Goal: Task Accomplishment & Management: Manage account settings

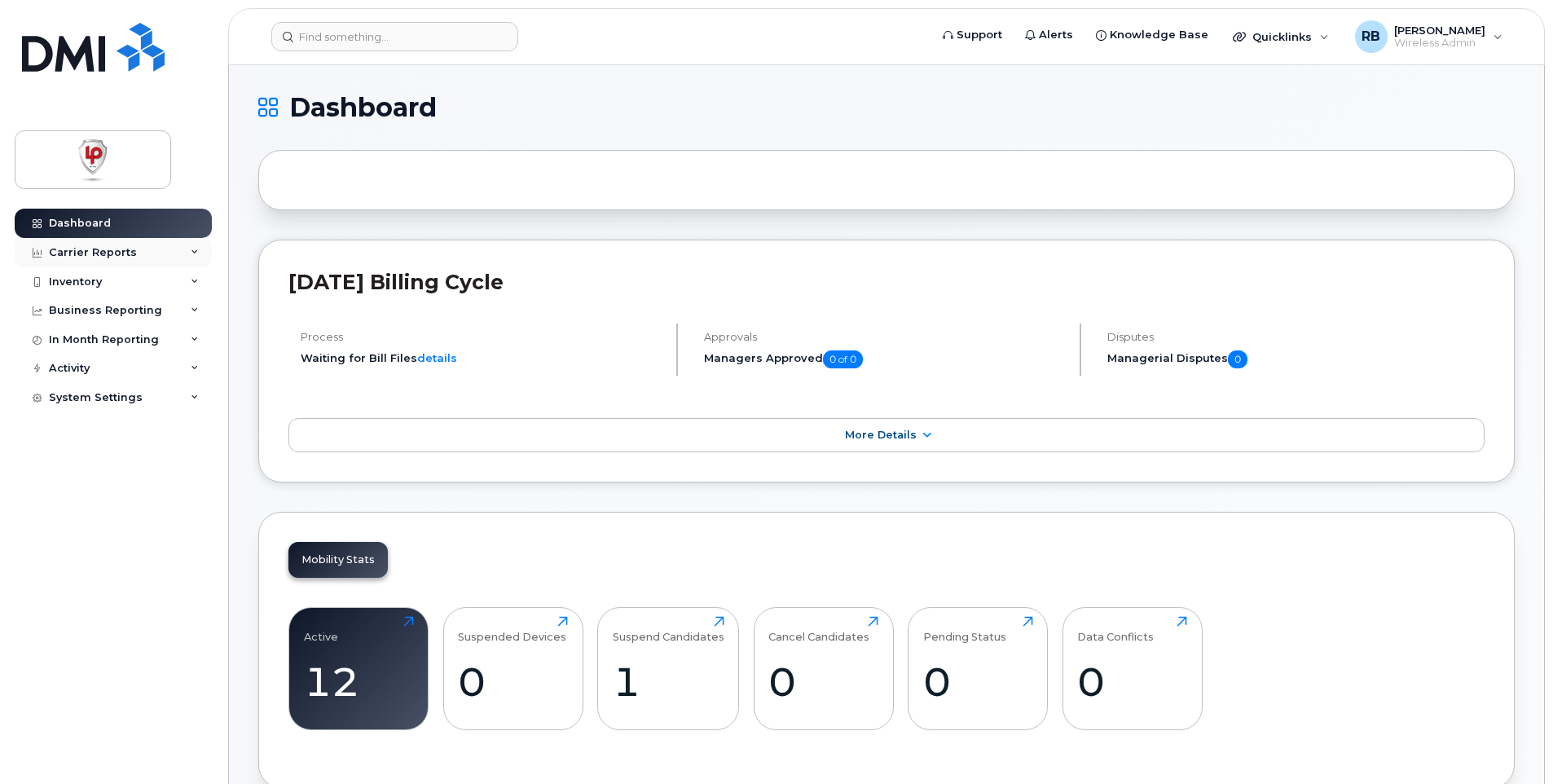
click at [76, 251] on div "Carrier Reports" at bounding box center [93, 252] width 88 height 13
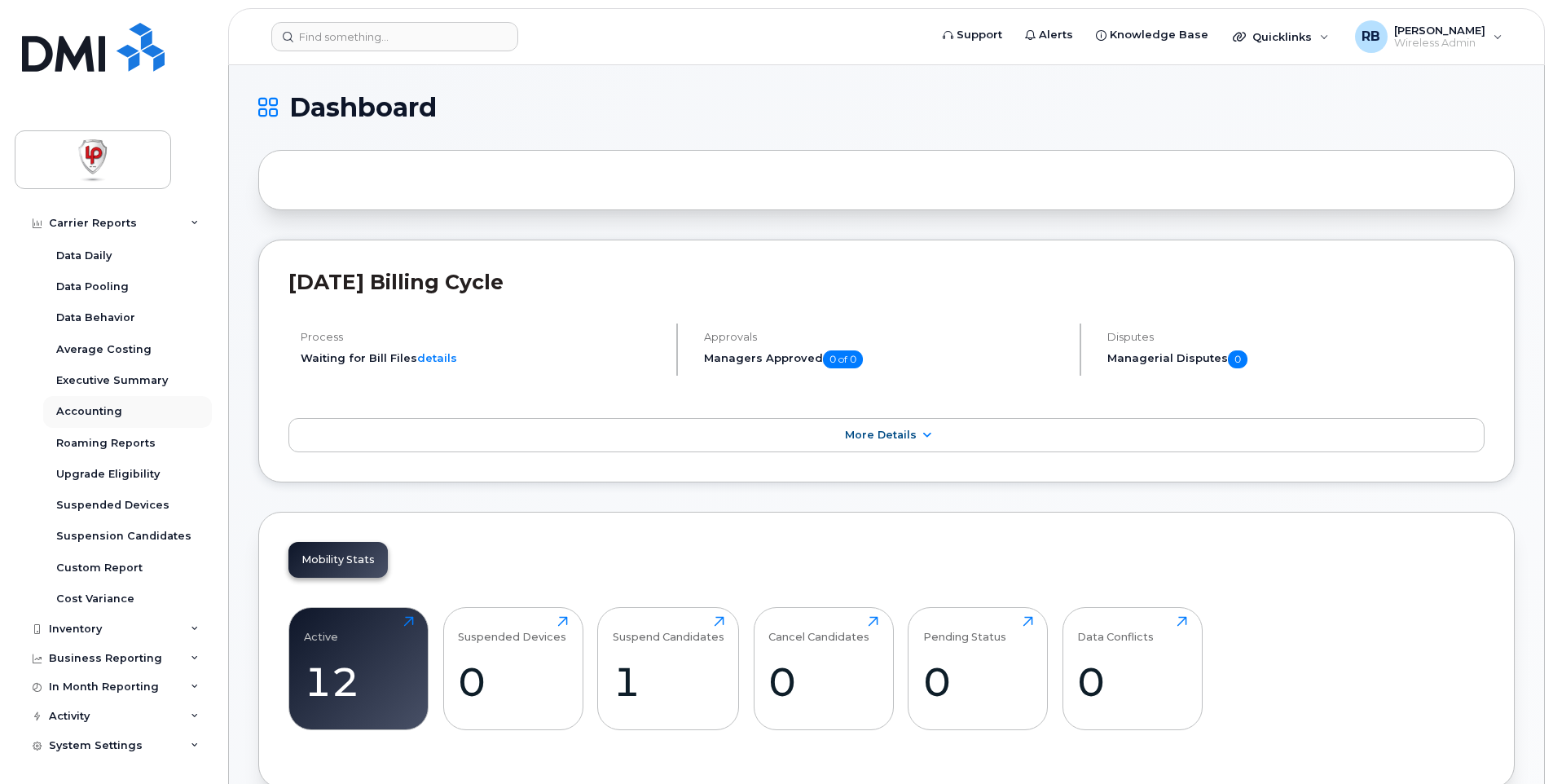
scroll to position [81, 0]
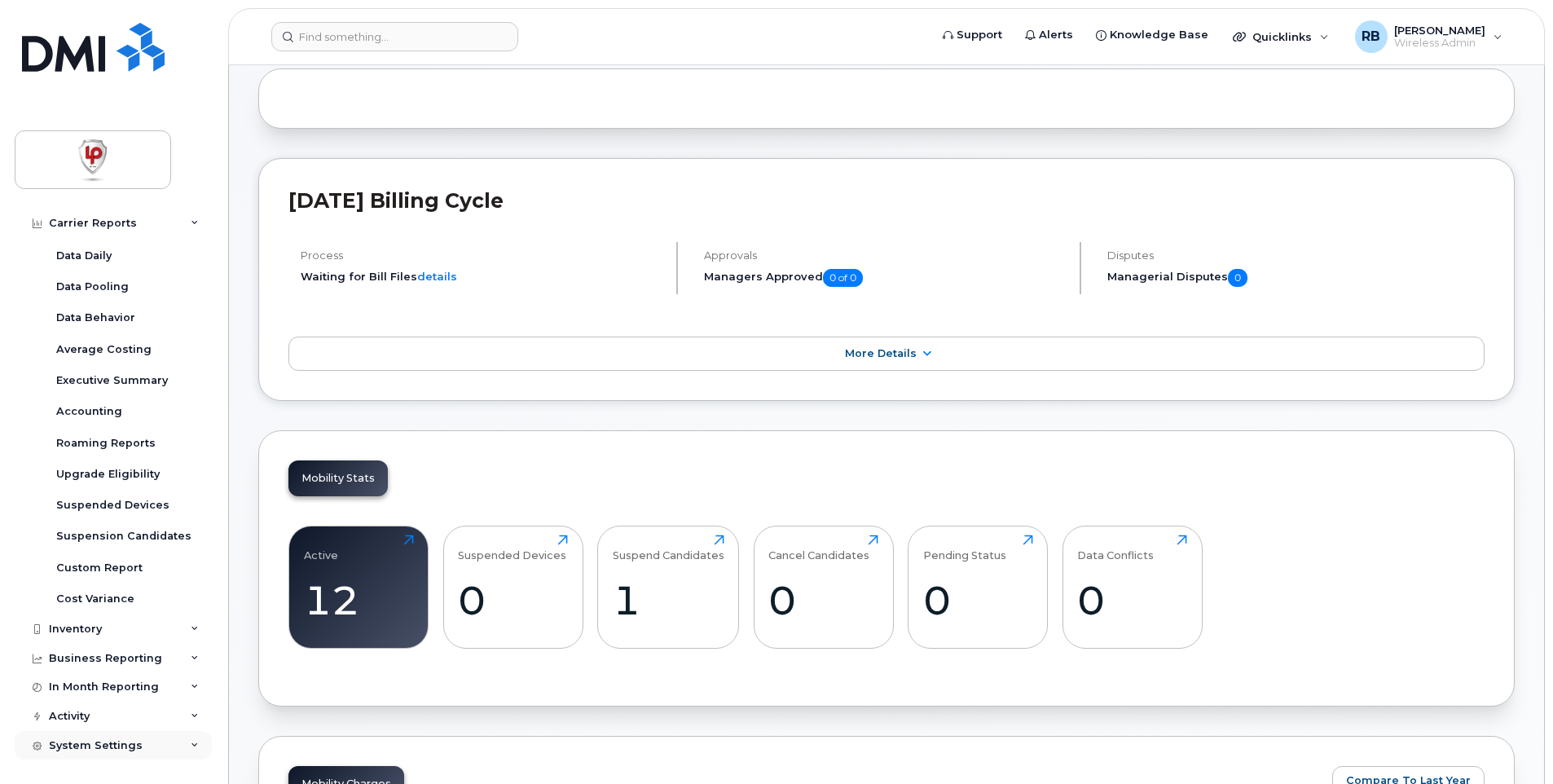
click at [89, 747] on div "System Settings" at bounding box center [95, 745] width 94 height 13
click at [190, 745] on icon at bounding box center [194, 745] width 8 height 8
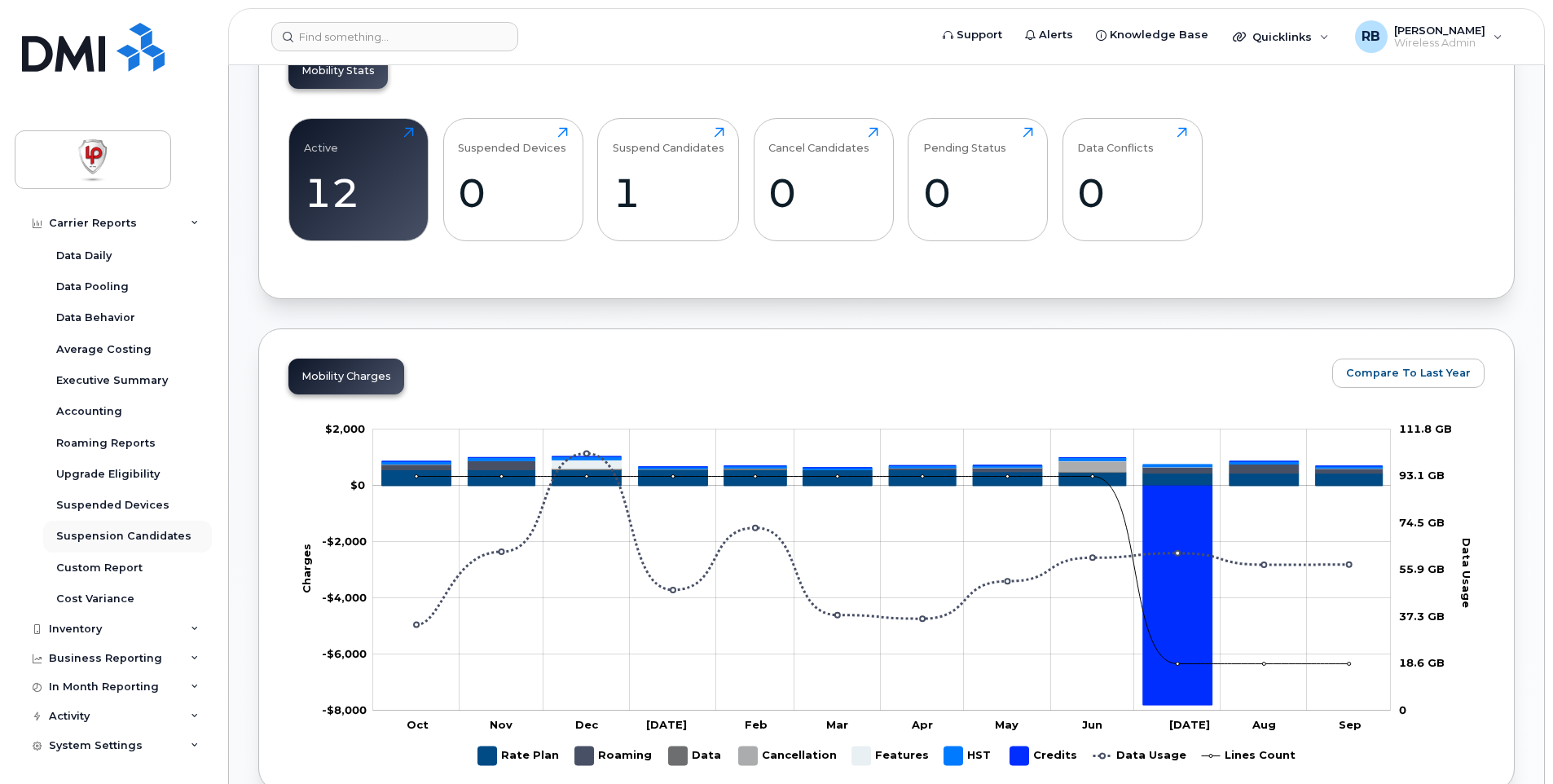
scroll to position [733, 0]
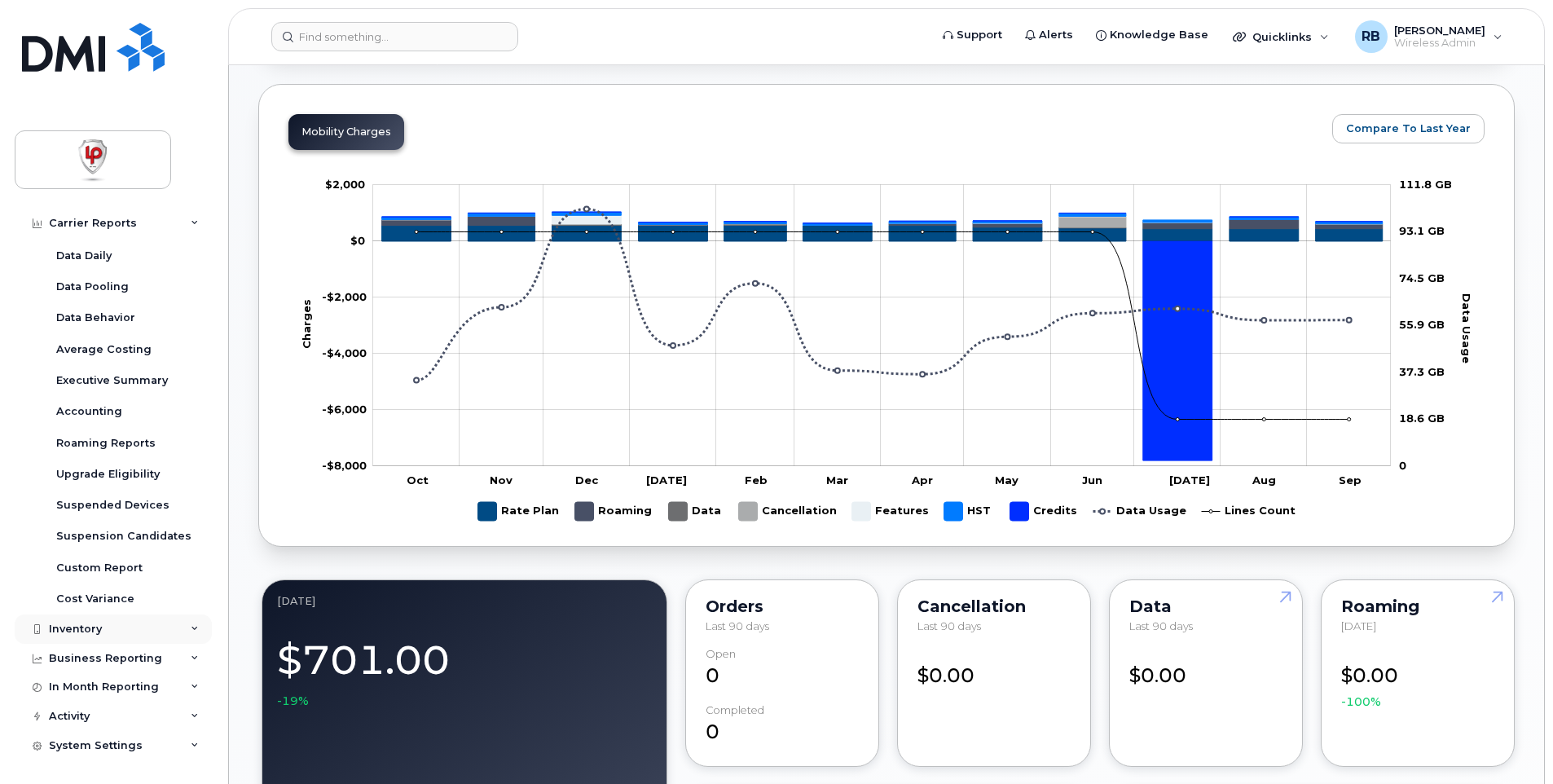
click at [84, 628] on div "Inventory" at bounding box center [76, 629] width 53 height 13
click at [129, 660] on div "Mobility Devices" at bounding box center [102, 659] width 92 height 15
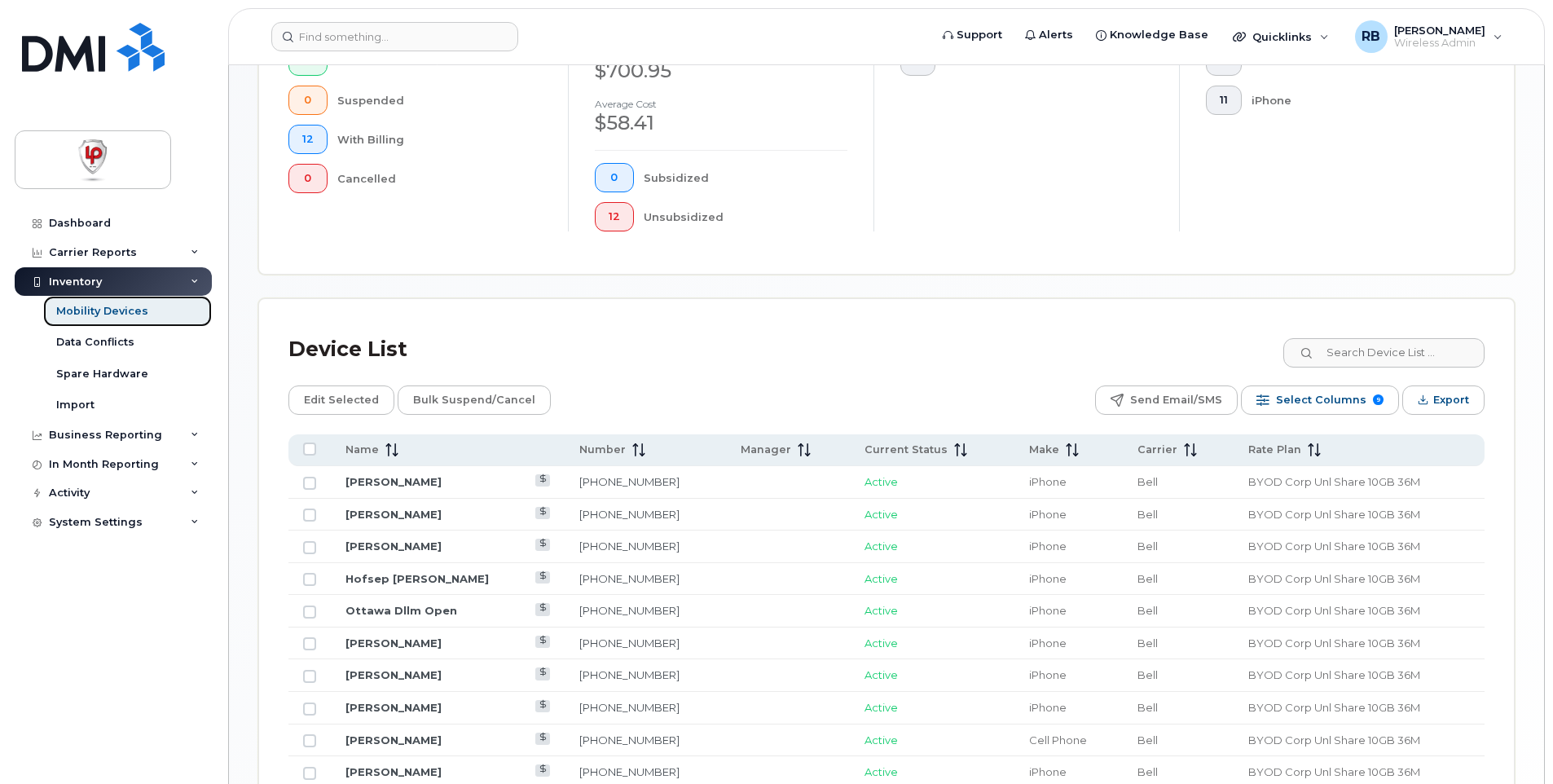
scroll to position [570, 0]
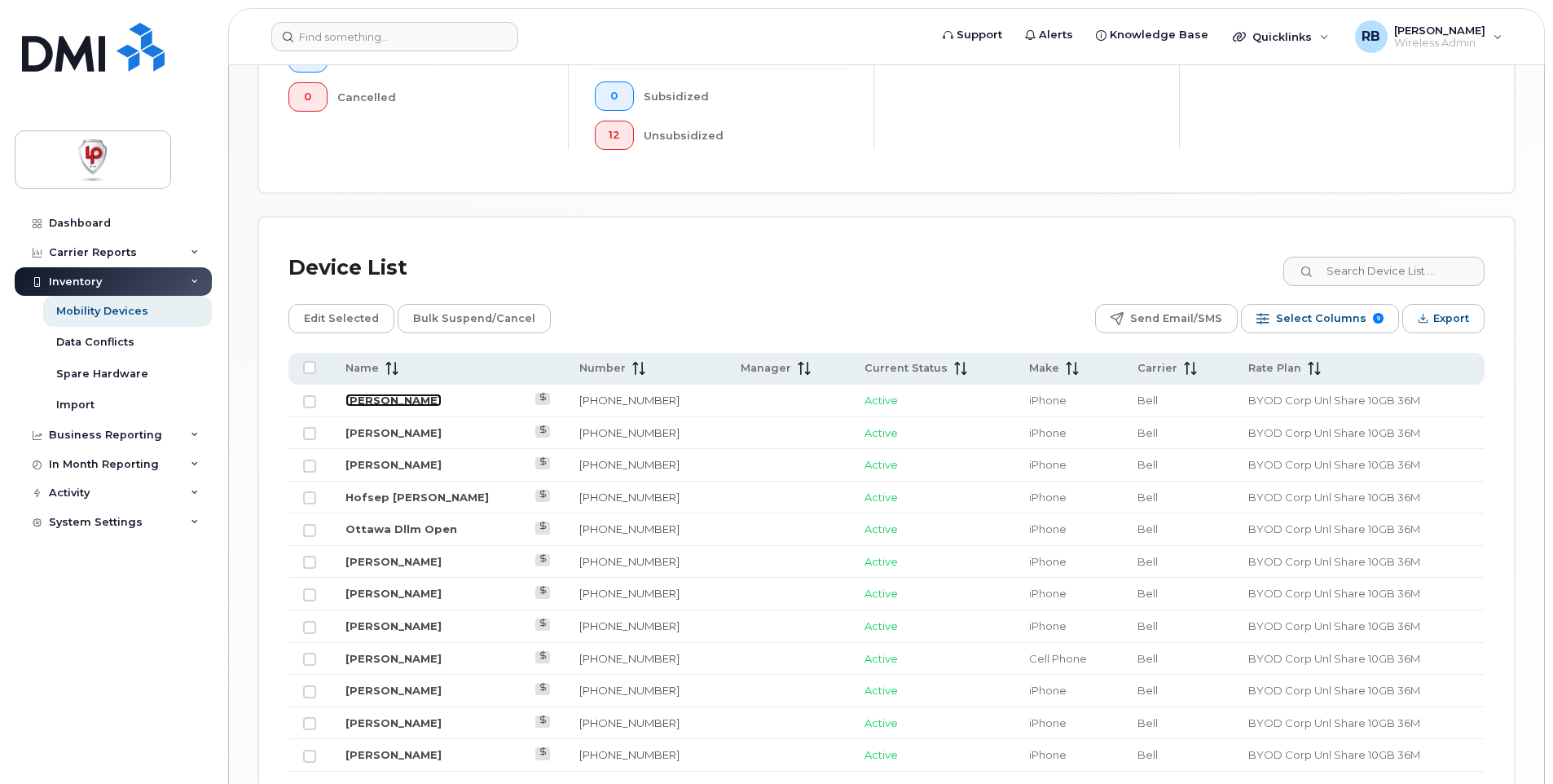
click at [362, 398] on link "[PERSON_NAME]" at bounding box center [394, 400] width 96 height 13
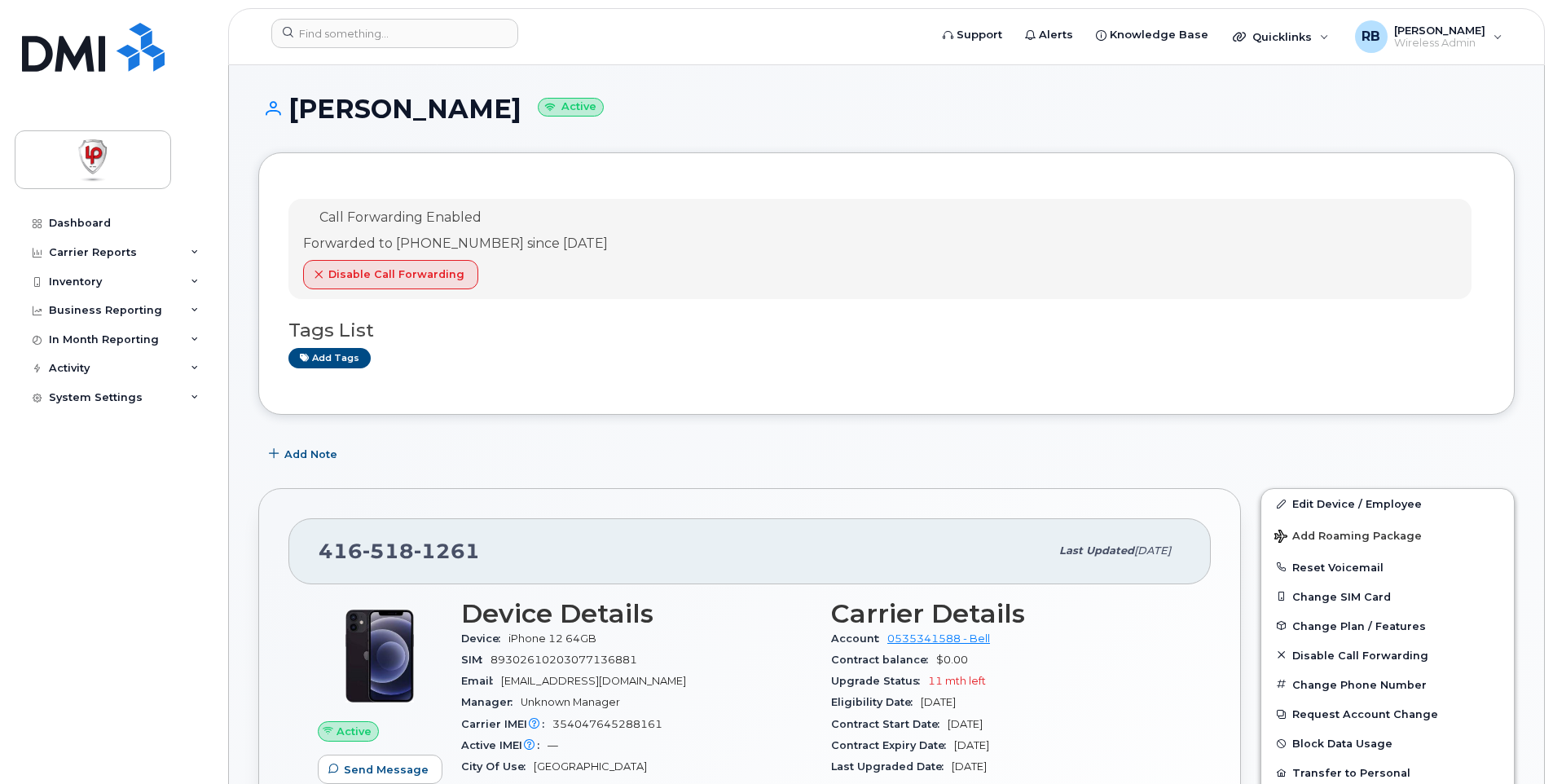
scroll to position [244, 0]
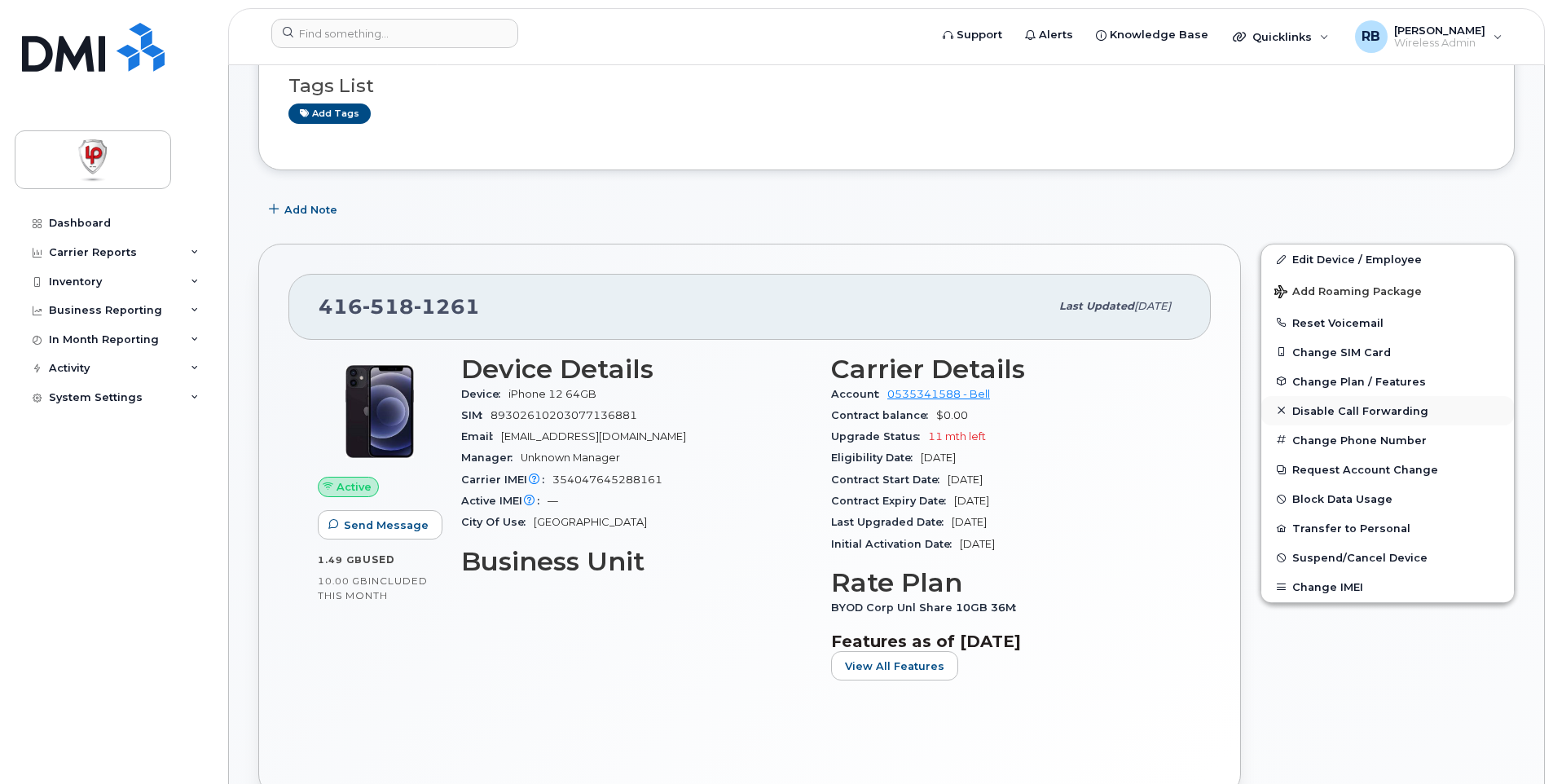
click at [1331, 414] on span "Disable Call Forwarding" at bounding box center [1360, 410] width 136 height 12
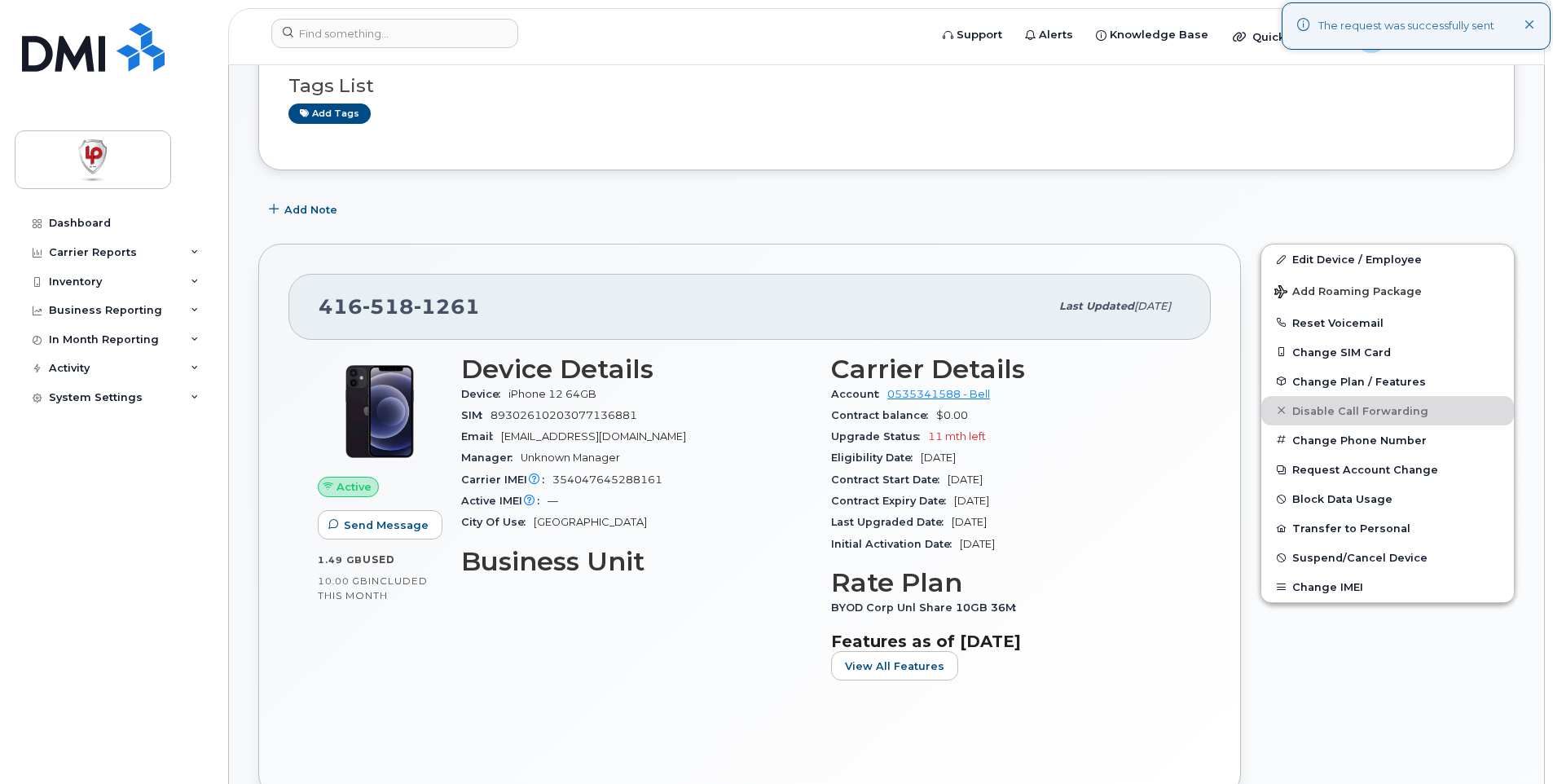
scroll to position [0, 0]
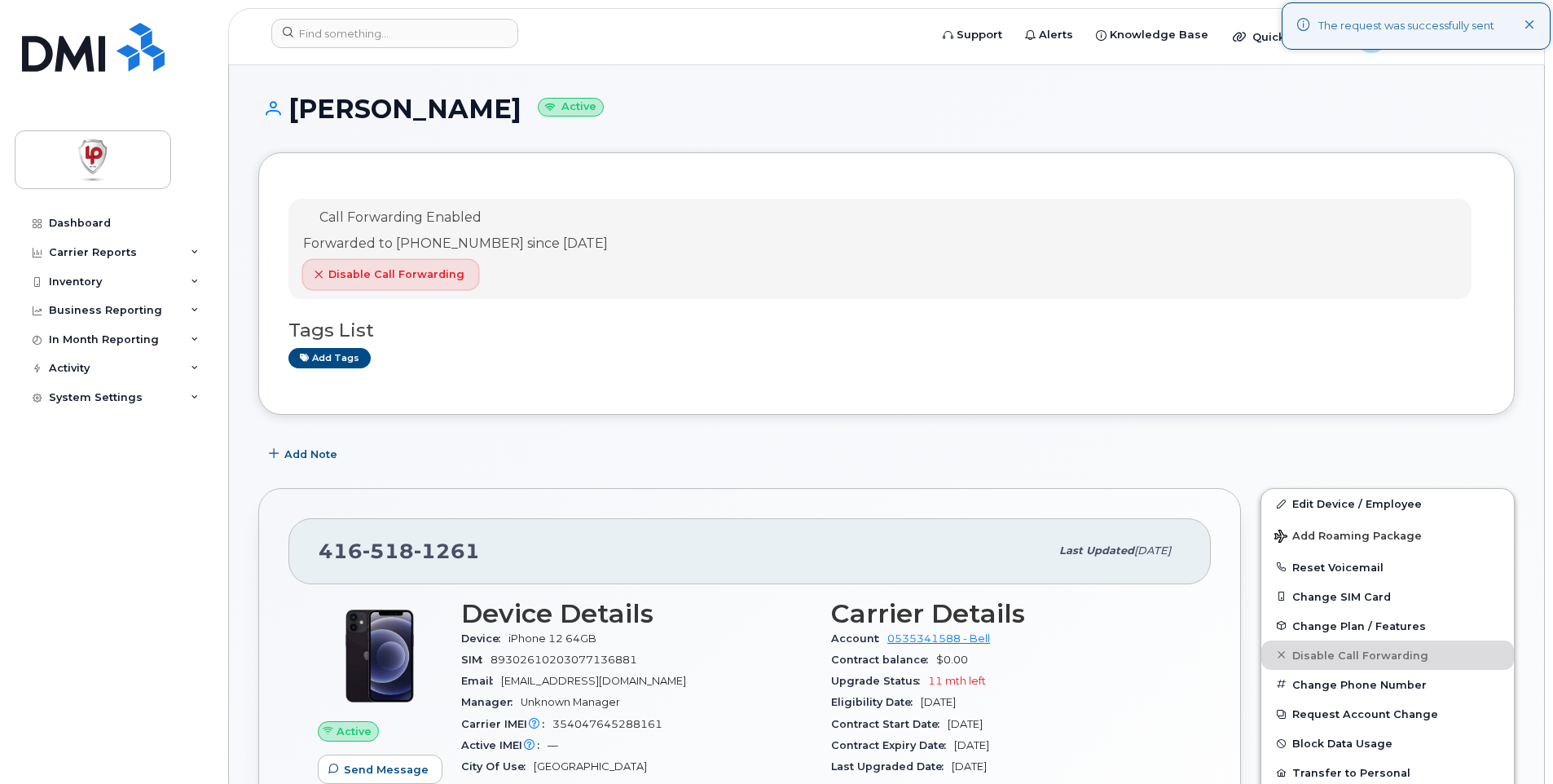
click at [362, 274] on span "Disable Call Forwarding" at bounding box center [396, 274] width 136 height 15
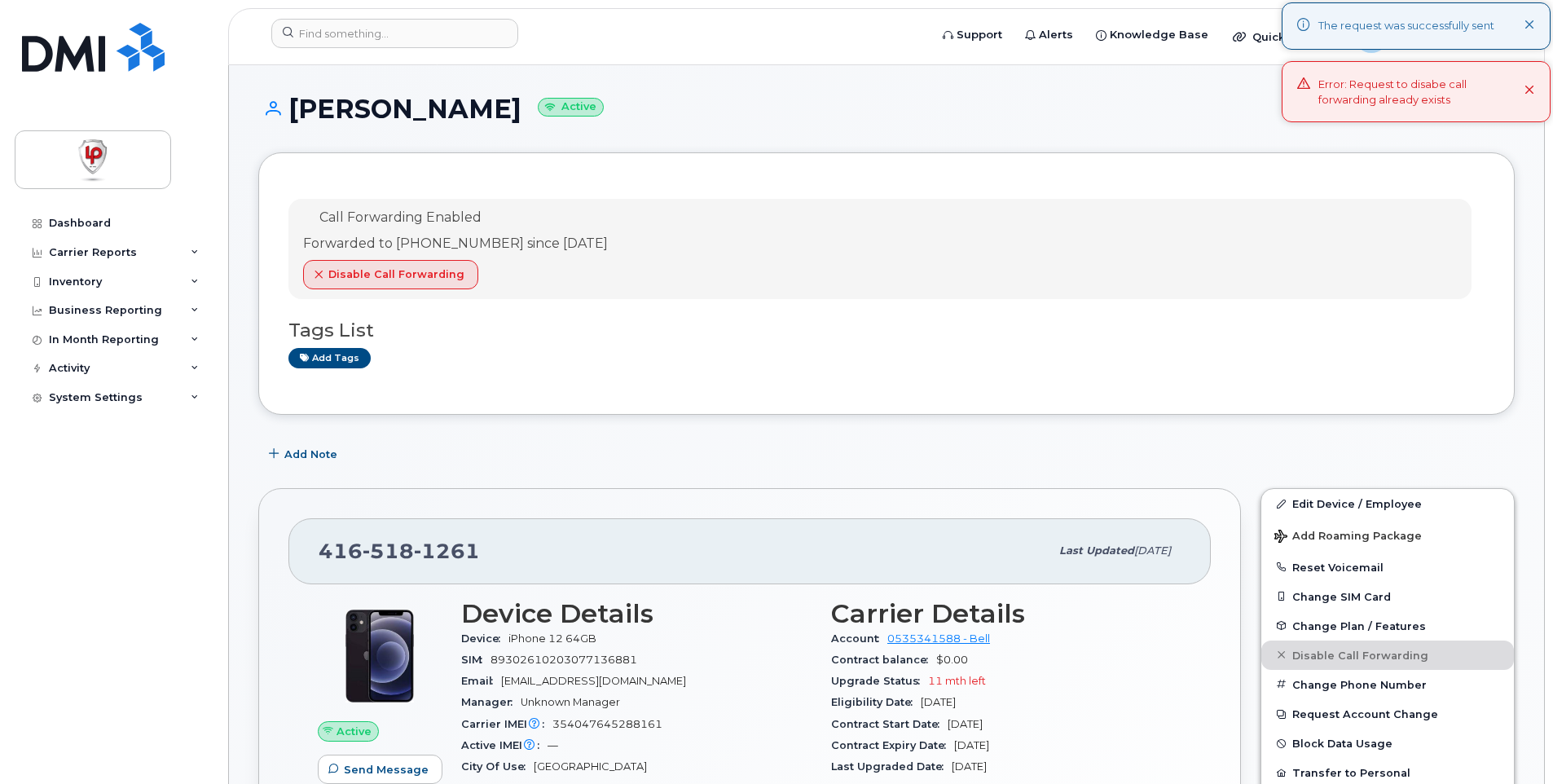
click at [1530, 88] on icon at bounding box center [1530, 91] width 10 height 10
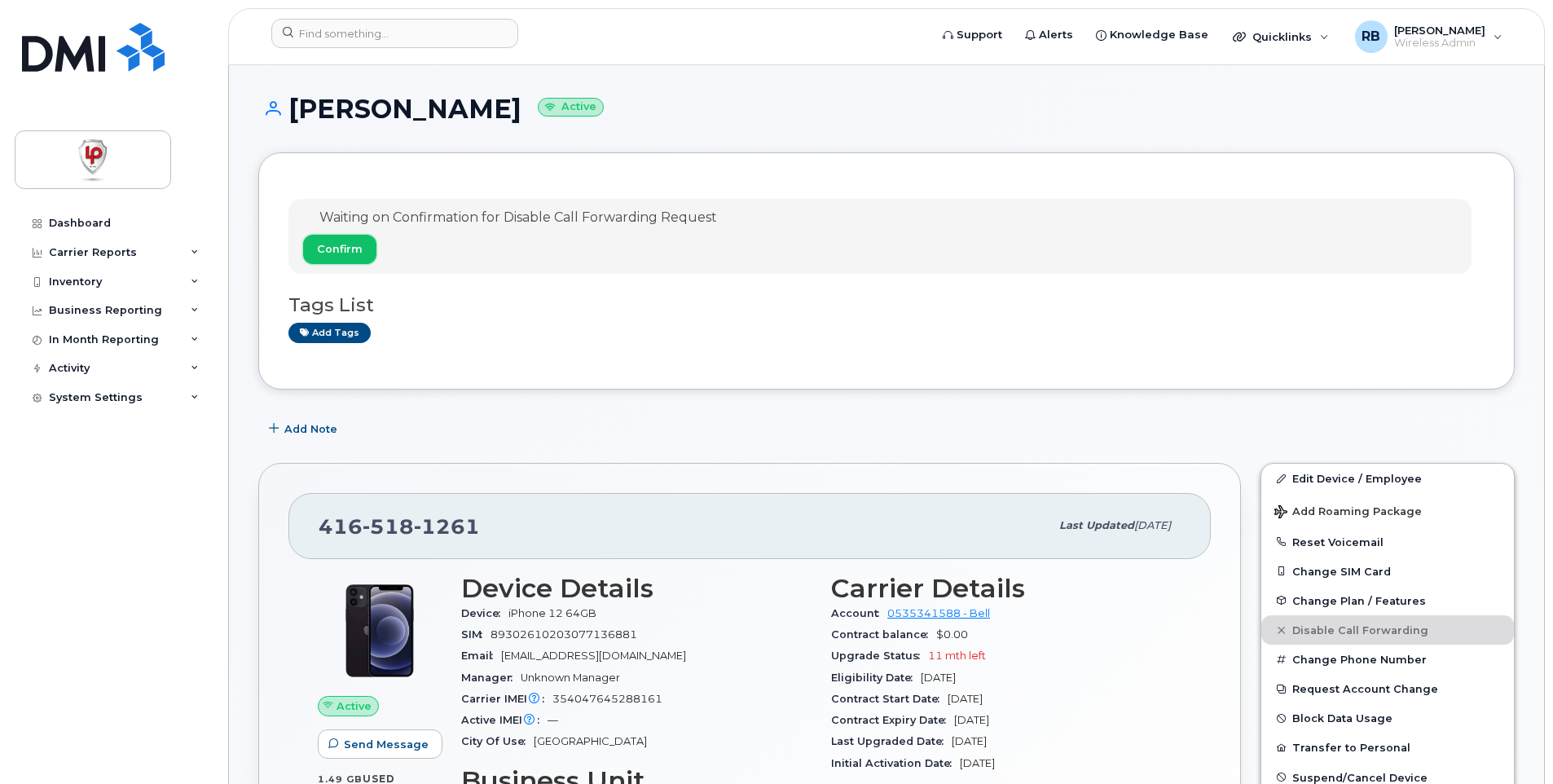
click at [356, 252] on span "Confirm" at bounding box center [340, 249] width 45 height 15
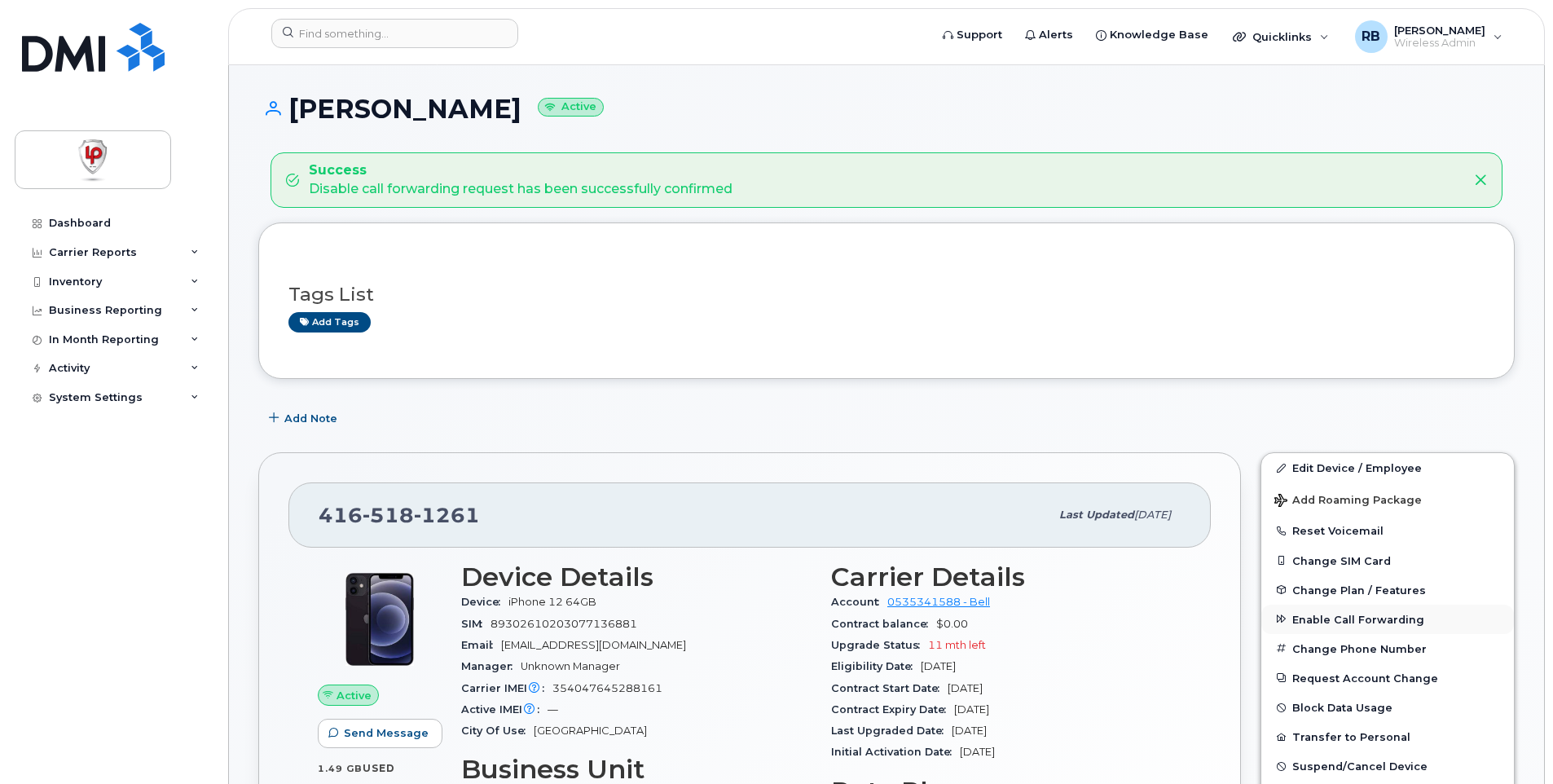
click at [1320, 615] on span "Enable Call Forwarding" at bounding box center [1358, 618] width 132 height 12
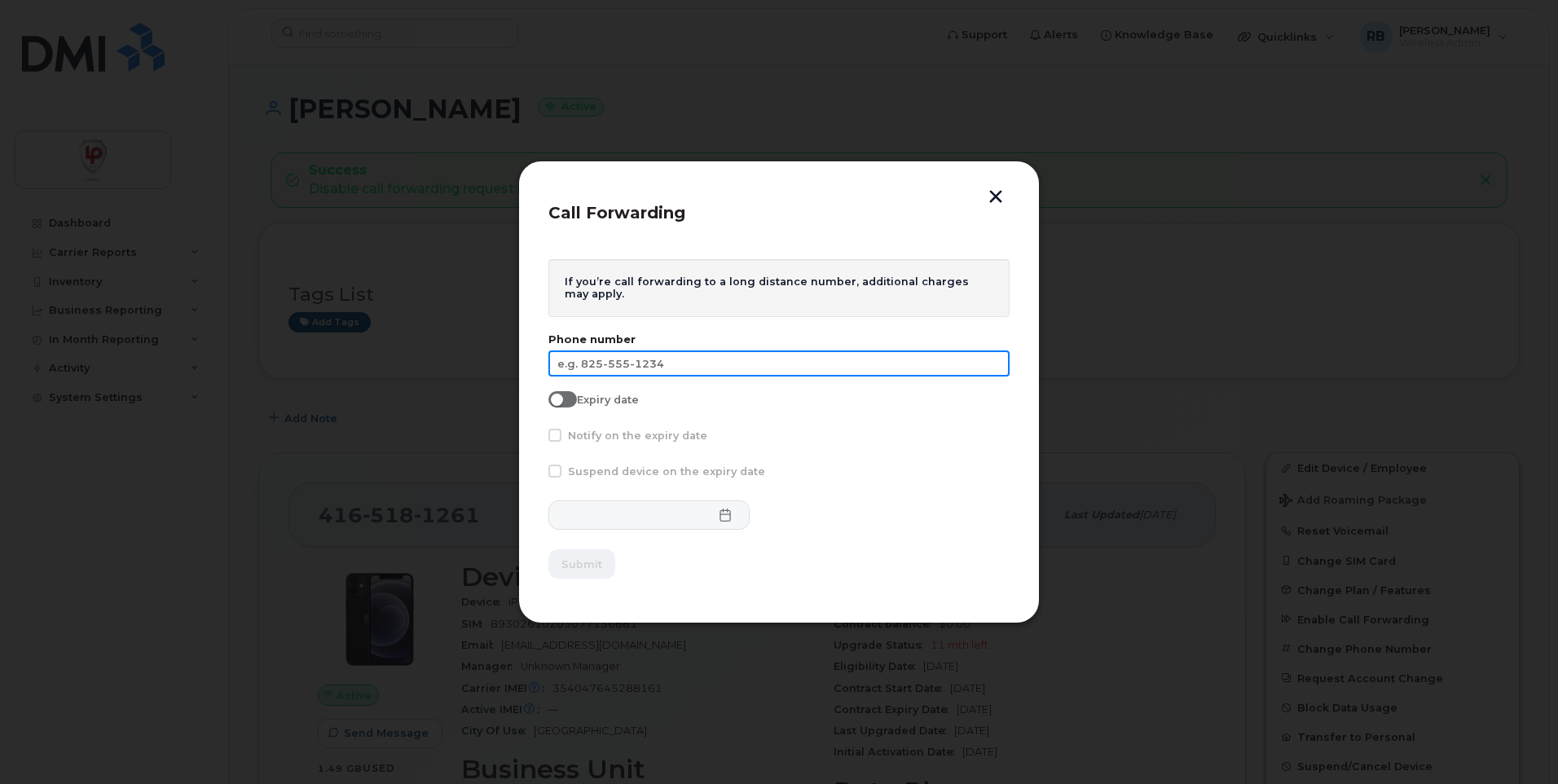
click at [655, 365] on input "text" at bounding box center [779, 363] width 462 height 26
type input "6"
type input "647-987-5717"
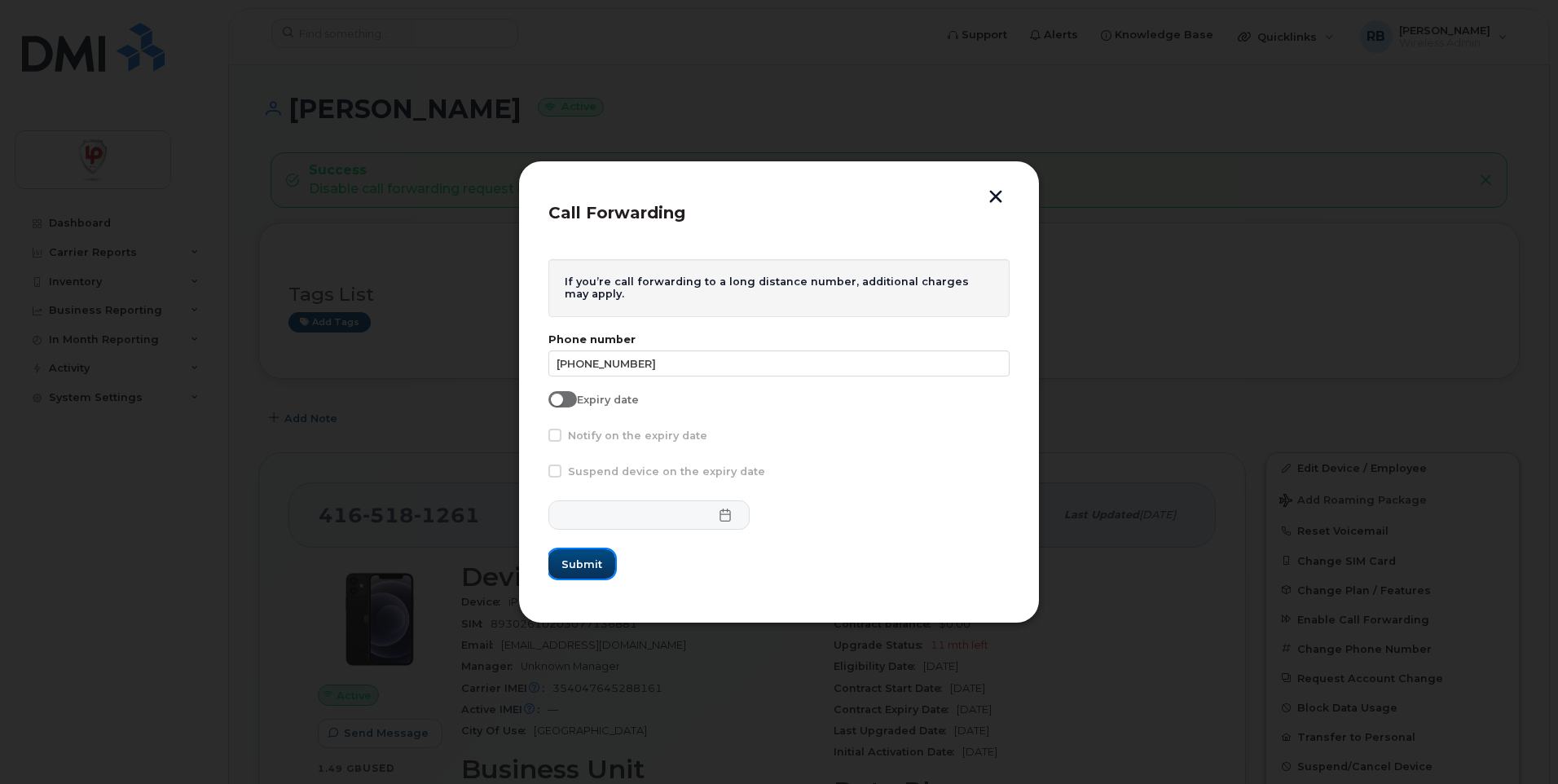
click at [607, 568] on button "Submit" at bounding box center [582, 564] width 67 height 29
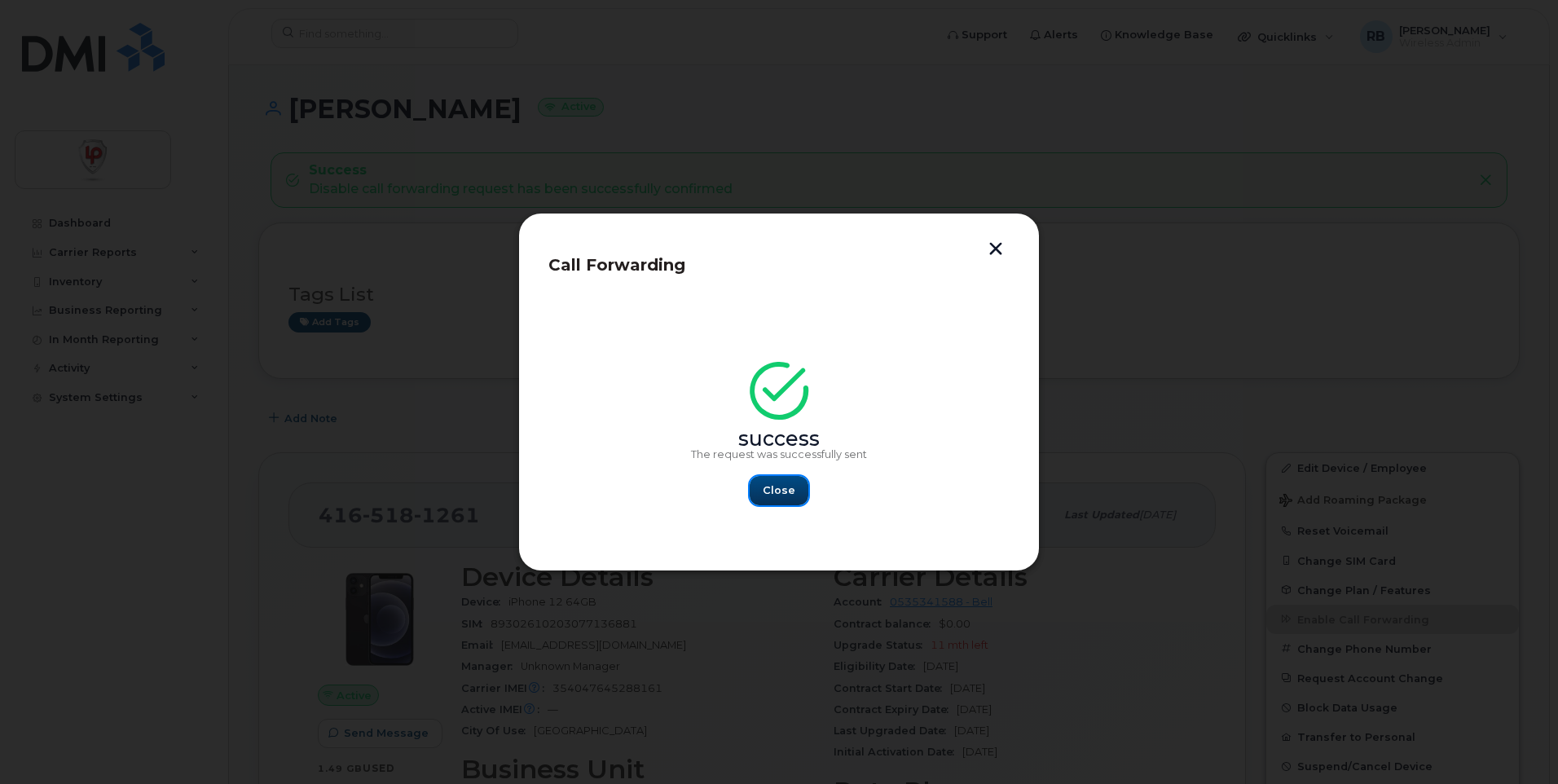
click at [780, 493] on span "Close" at bounding box center [779, 490] width 33 height 15
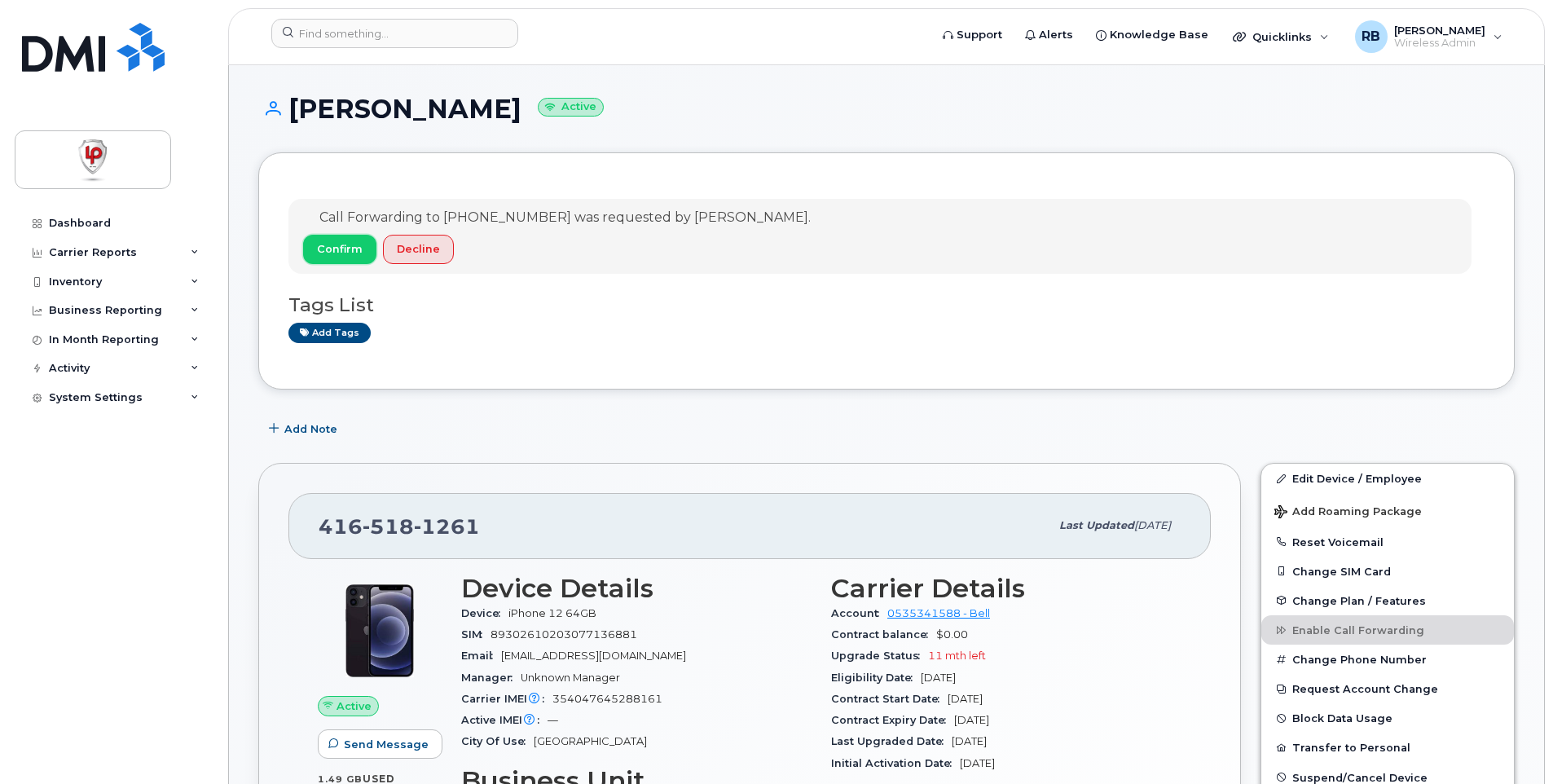
drag, startPoint x: 326, startPoint y: 250, endPoint x: 345, endPoint y: 286, distance: 40.7
click at [326, 250] on span "Confirm" at bounding box center [340, 249] width 45 height 15
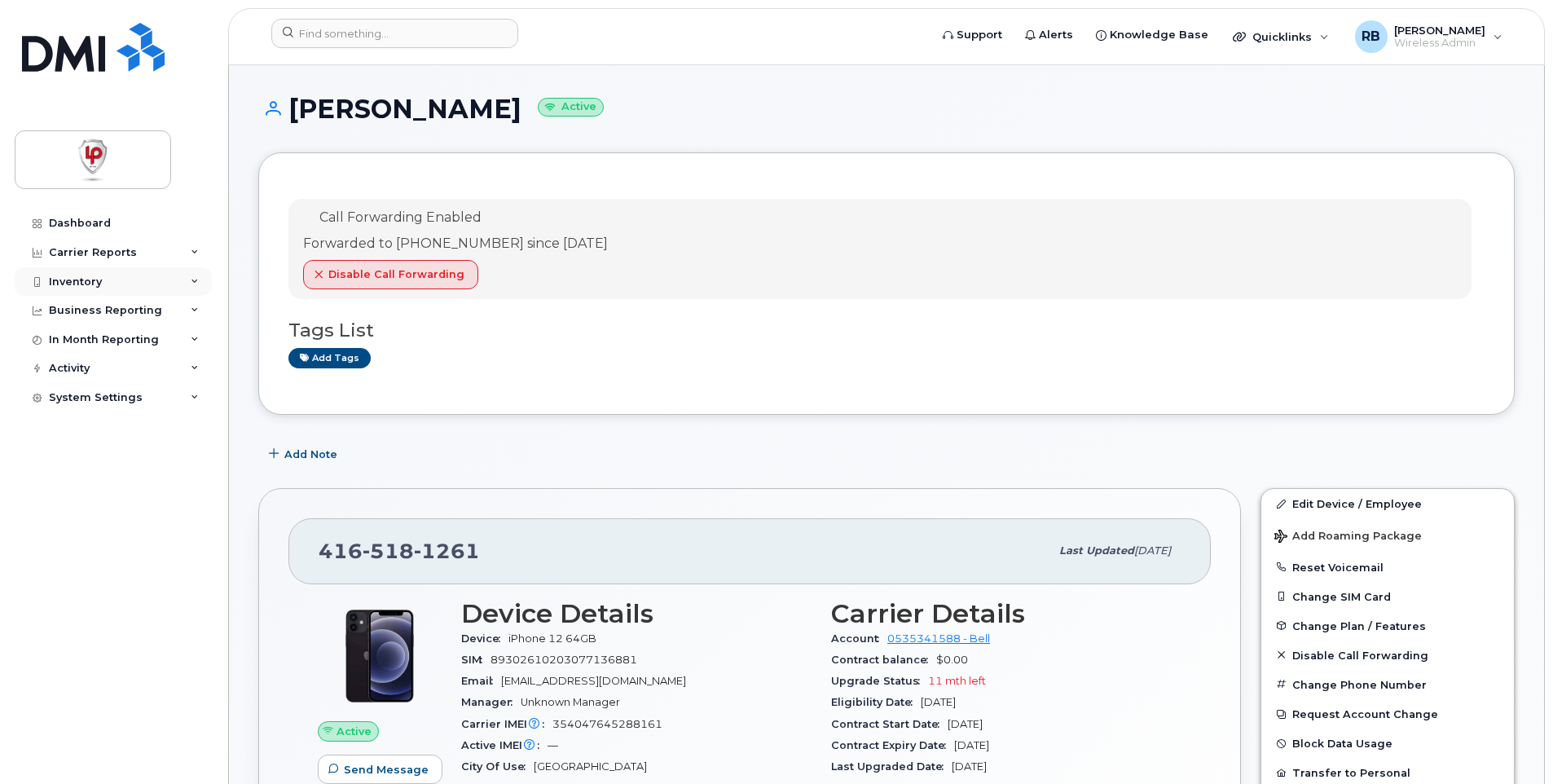
click at [67, 279] on div "Inventory" at bounding box center [76, 281] width 53 height 13
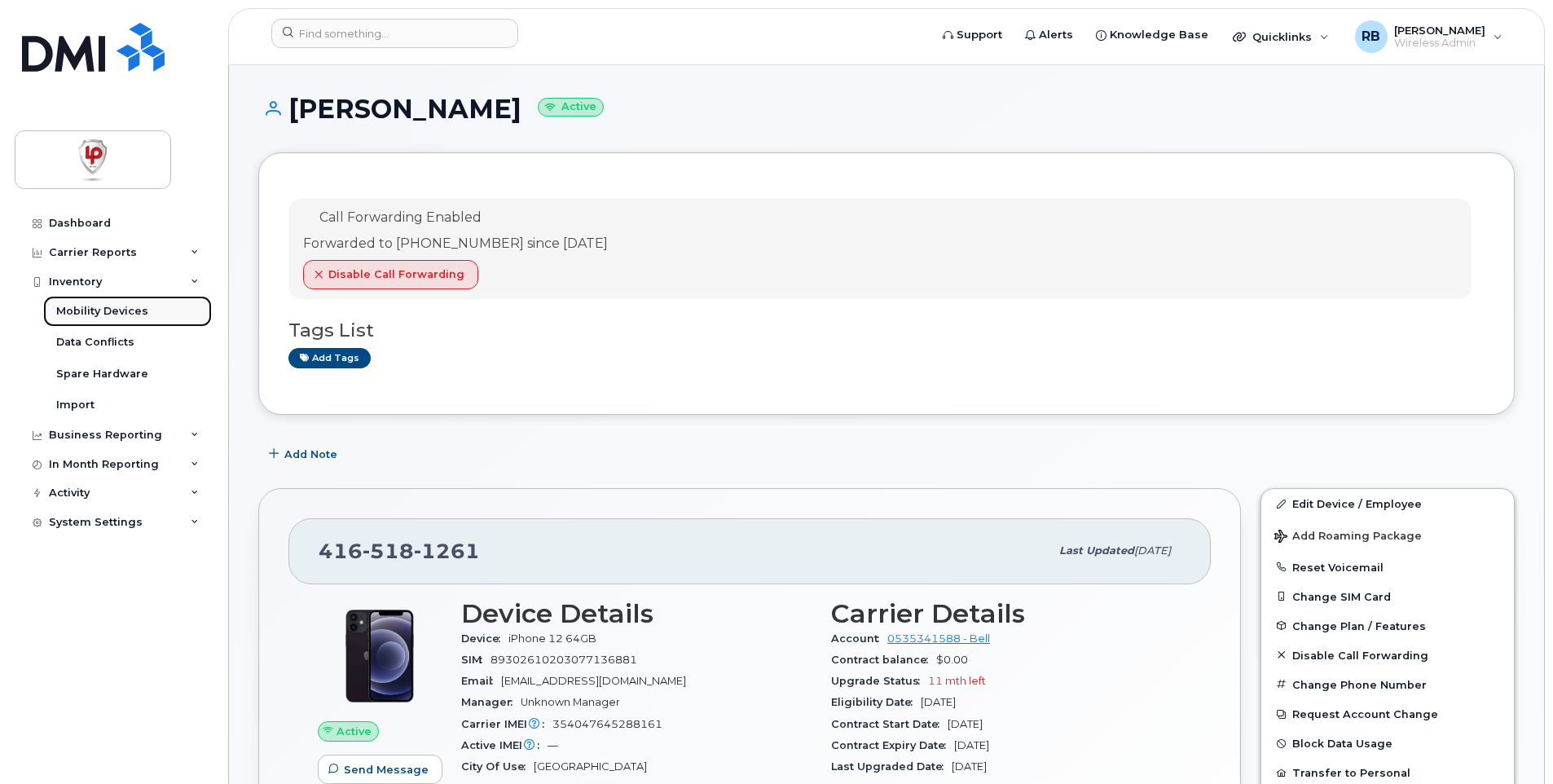
click at [66, 310] on div "Mobility Devices" at bounding box center [102, 311] width 92 height 15
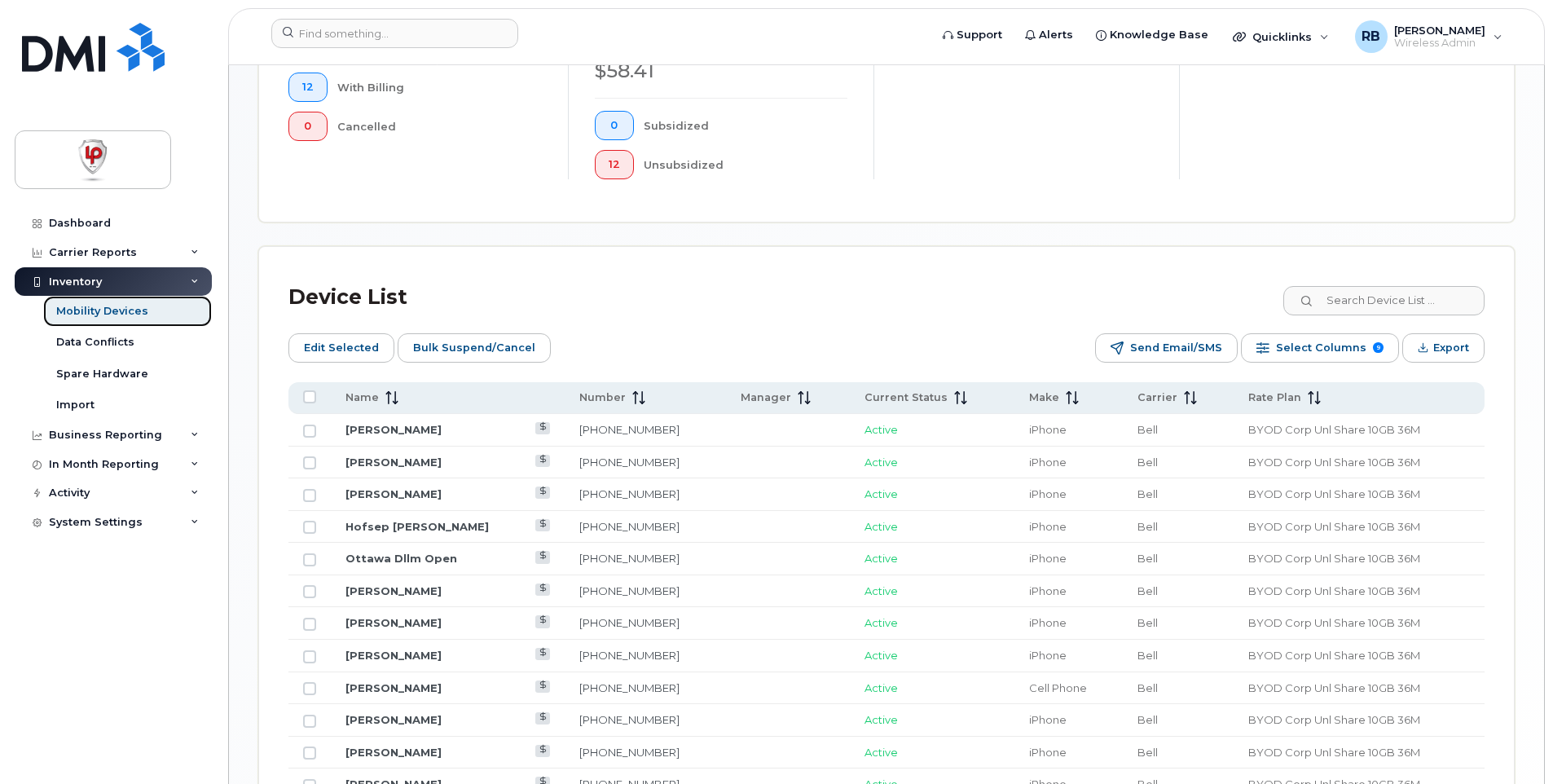
scroll to position [652, 0]
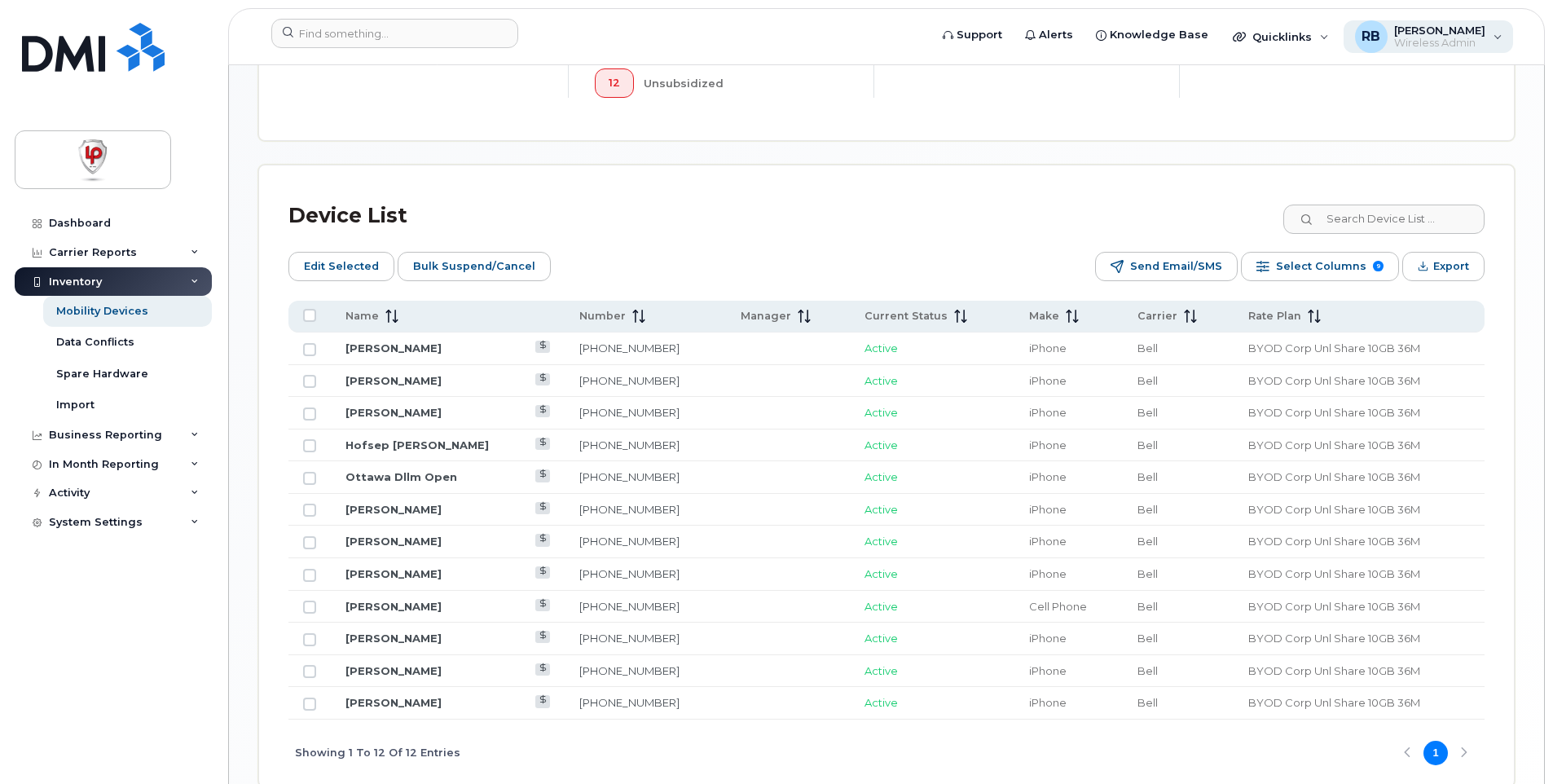
click at [1482, 39] on span "Wireless Admin" at bounding box center [1440, 43] width 91 height 13
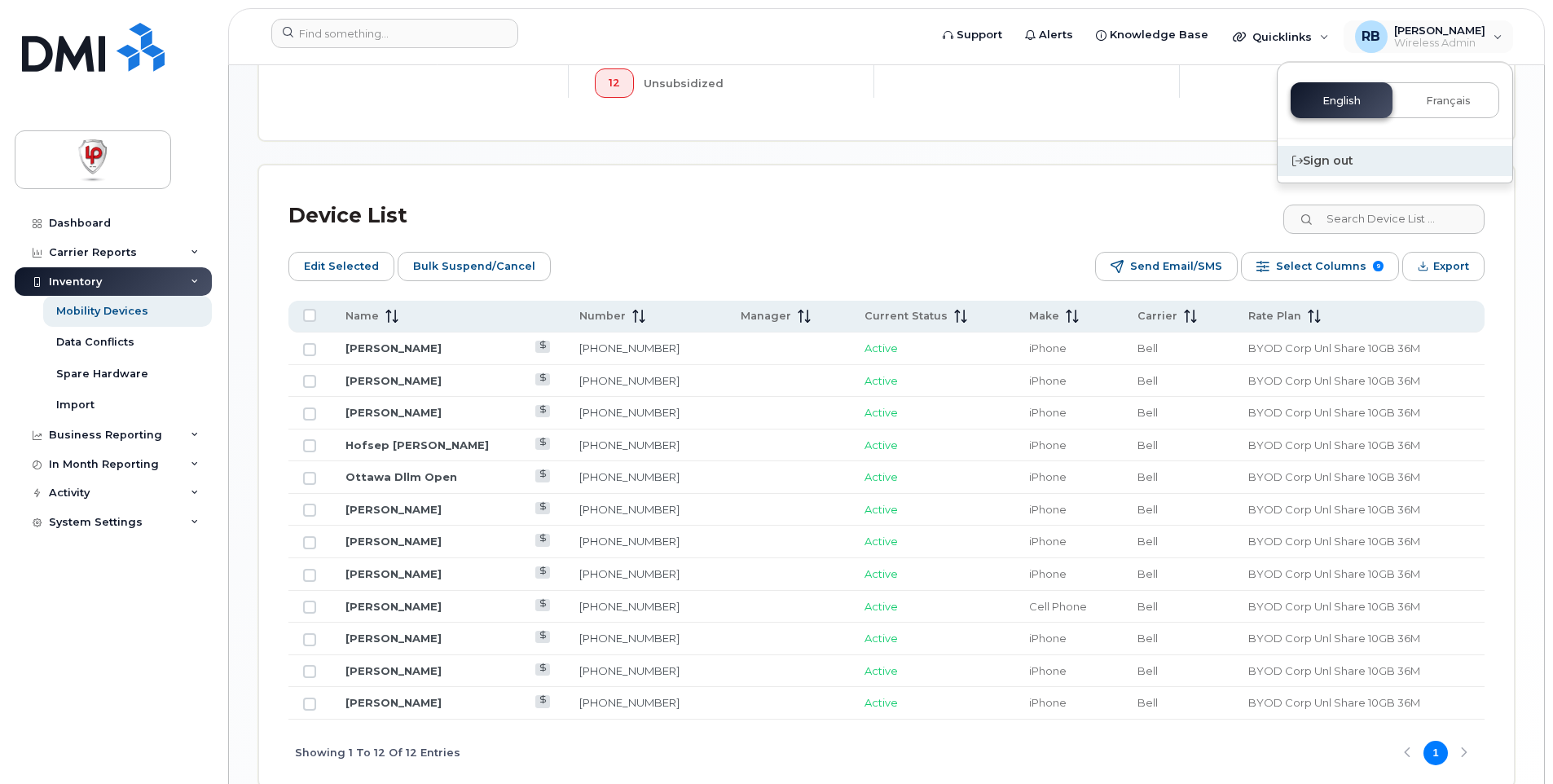
click at [1338, 161] on div "Sign out" at bounding box center [1395, 160] width 235 height 30
